Goal: Information Seeking & Learning: Learn about a topic

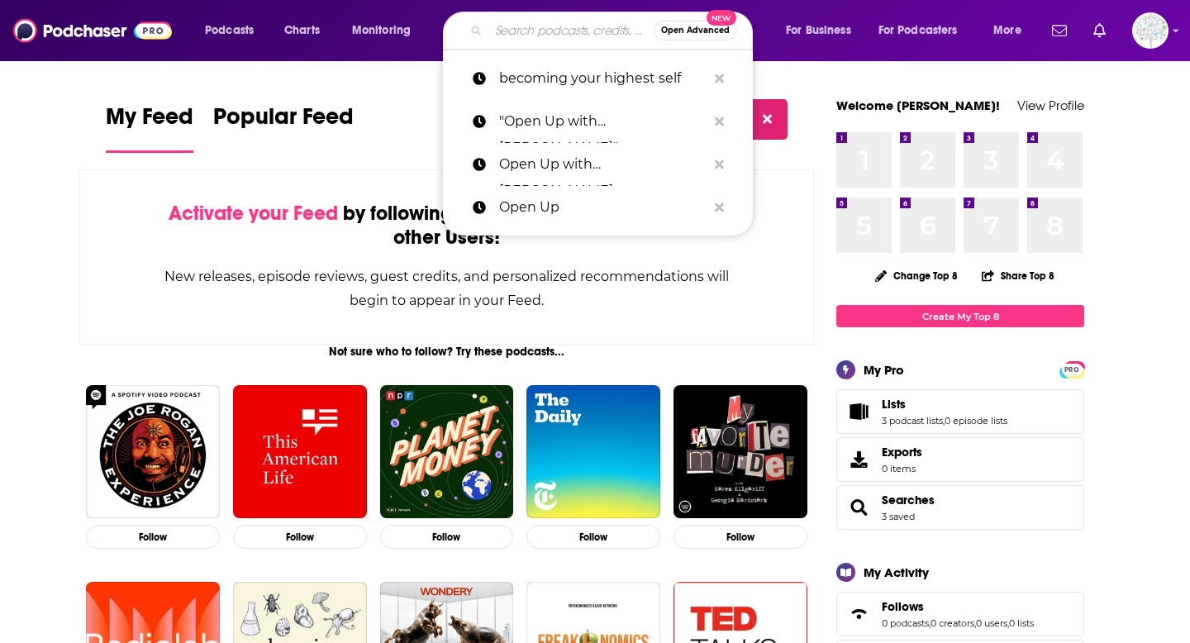
click at [568, 28] on input "Search podcasts, credits, & more..." at bounding box center [570, 30] width 165 height 26
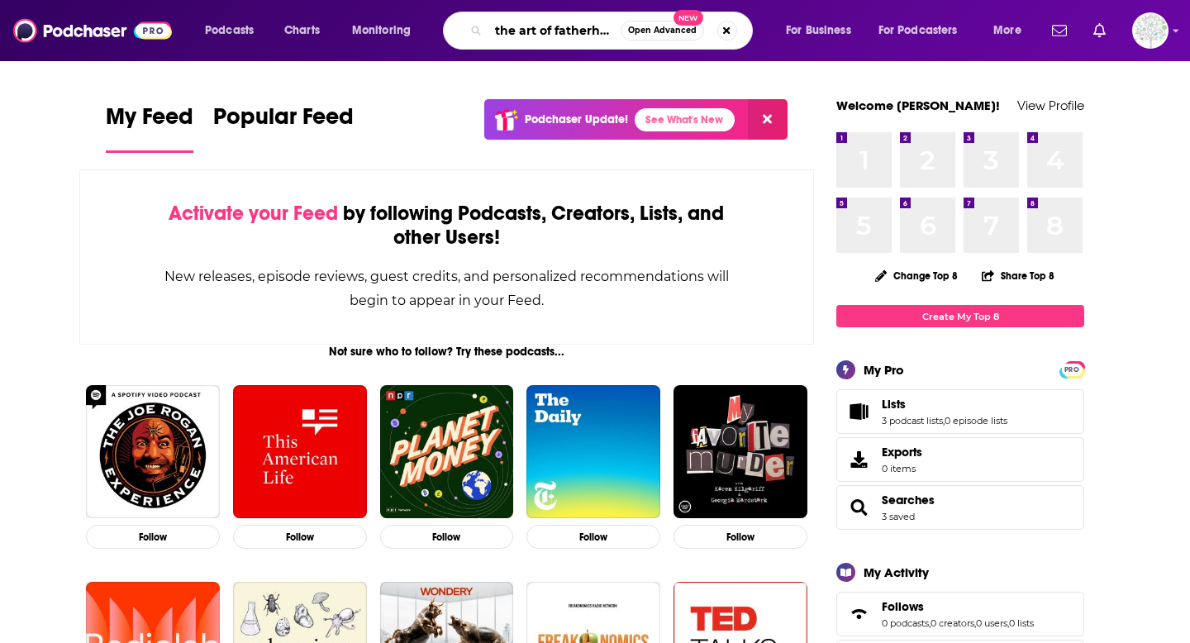
scroll to position [0, 10]
type input "the art of fatherhood"
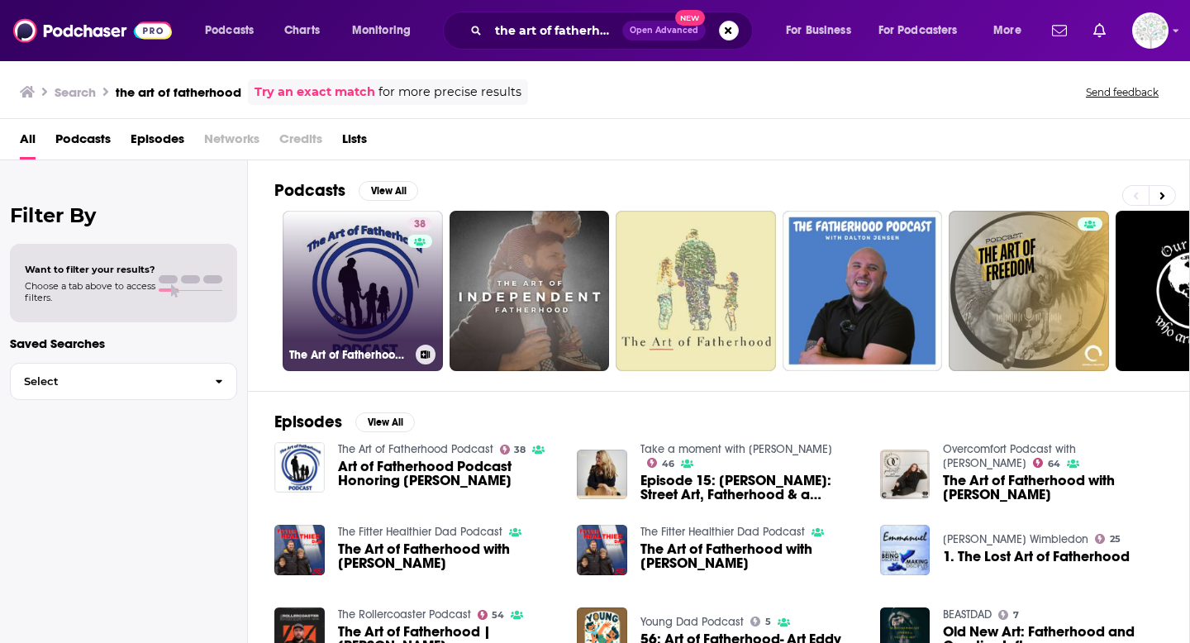
click at [302, 288] on link "38 The Art of Fatherhood Podcast" at bounding box center [363, 291] width 160 height 160
